Goal: Task Accomplishment & Management: Manage account settings

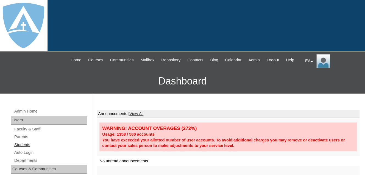
click at [22, 148] on link "Students" at bounding box center [50, 144] width 73 height 7
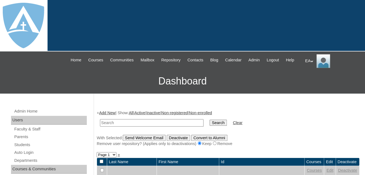
click at [124, 126] on input "text" at bounding box center [152, 122] width 104 height 7
type input "Ryver"
click at [210, 119] on input "Search" at bounding box center [218, 122] width 17 height 6
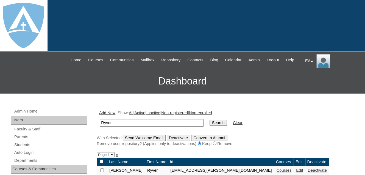
click at [210, 126] on input "Search" at bounding box center [218, 122] width 17 height 6
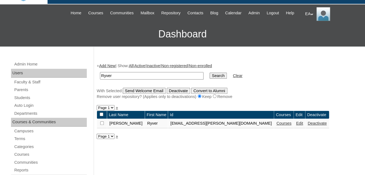
scroll to position [82, 0]
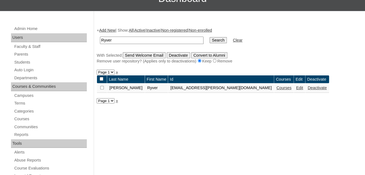
click at [296, 90] on link "Edit" at bounding box center [299, 87] width 7 height 4
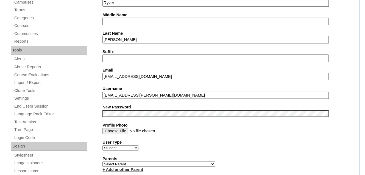
scroll to position [220, 0]
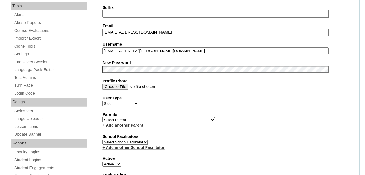
click at [155, 122] on select "Select [PERSON_NAME], [PERSON_NAME], [PERSON_NAME], [PERSON_NAME], [PERSON_NAME…" at bounding box center [158, 119] width 113 height 5
select select "100275"
click at [102, 120] on select "Select Parent Abbas, Tahani Garcia, Rosa Kaneko, Chad Labourdette, Jessica Nich…" at bounding box center [158, 119] width 113 height 5
drag, startPoint x: 180, startPoint y: 55, endPoint x: 101, endPoint y: 56, distance: 79.1
click at [101, 56] on fieldset "Account Information User Id 26ryver.redman@enlightiumstudent.com Title First Na…" at bounding box center [228, 121] width 263 height 440
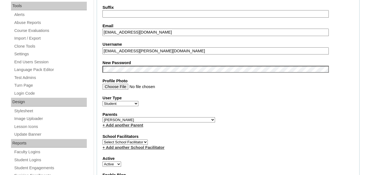
click at [196, 104] on div "User Type Faculty Staff Student Parents School Facilitators" at bounding box center [227, 100] width 251 height 11
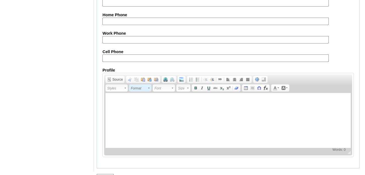
scroll to position [683, 0]
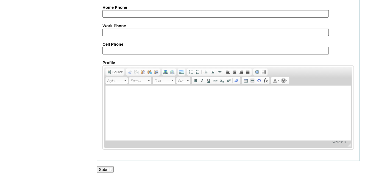
click at [111, 166] on input "Submit" at bounding box center [105, 169] width 17 height 6
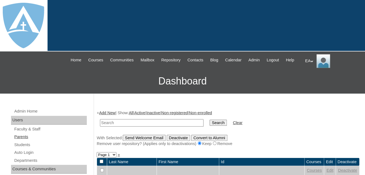
click at [27, 140] on link "Parents" at bounding box center [50, 136] width 73 height 7
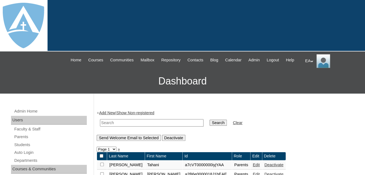
click at [131, 126] on input "text" at bounding box center [152, 122] width 104 height 7
type input "[PERSON_NAME]"
click at [210, 119] on input "Search" at bounding box center [218, 122] width 17 height 6
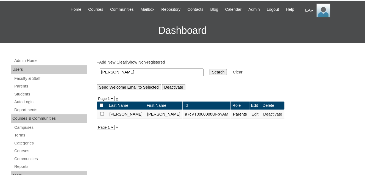
scroll to position [55, 0]
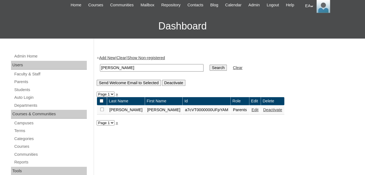
click at [252, 112] on link "Edit" at bounding box center [255, 109] width 7 height 4
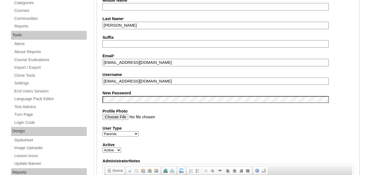
scroll to position [163, 0]
